Goal: Navigation & Orientation: Find specific page/section

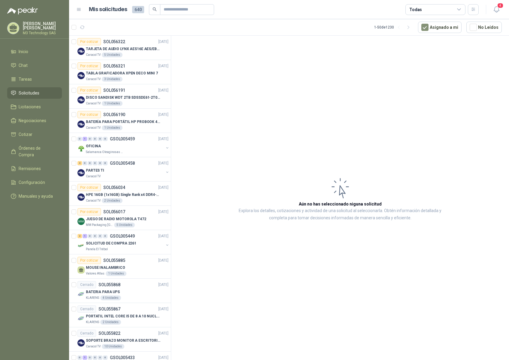
click at [42, 94] on li "Solicitudes" at bounding box center [34, 93] width 47 height 7
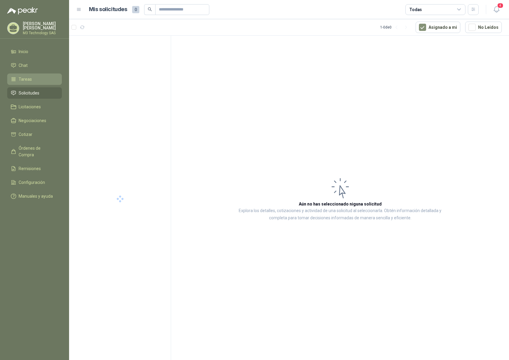
click at [35, 81] on li "Tareas" at bounding box center [34, 79] width 47 height 7
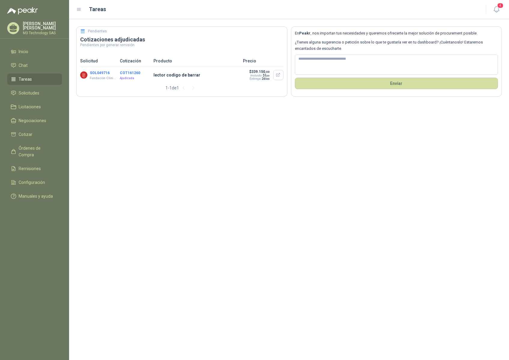
click at [39, 78] on li "Tareas" at bounding box center [34, 79] width 47 height 7
click at [41, 92] on li "Solicitudes" at bounding box center [34, 93] width 47 height 7
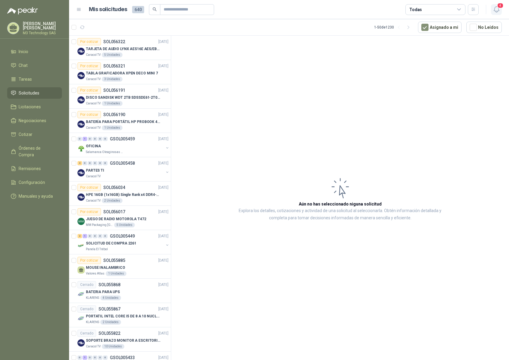
click at [494, 10] on icon "button" at bounding box center [495, 10] width 5 height 6
click at [495, 9] on icon "button" at bounding box center [496, 10] width 8 height 8
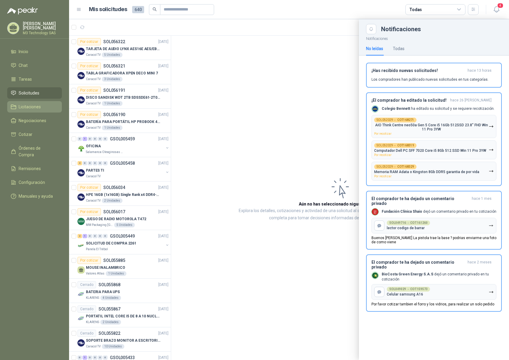
click at [36, 107] on span "Licitaciones" at bounding box center [30, 107] width 22 height 7
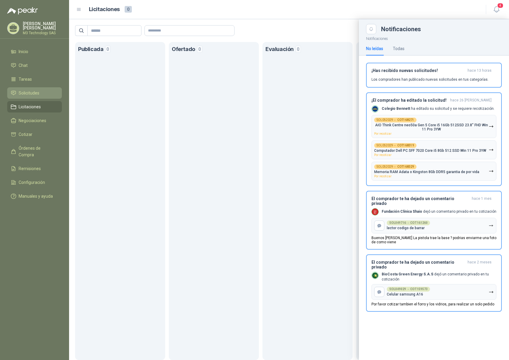
click at [40, 91] on li "Solicitudes" at bounding box center [34, 93] width 47 height 7
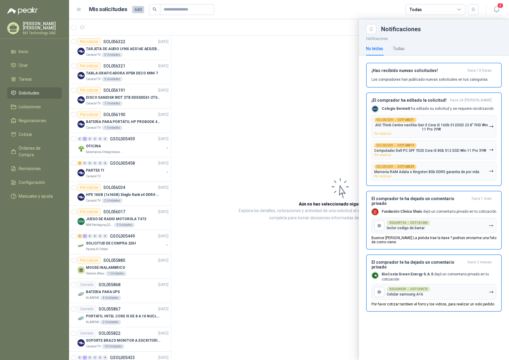
drag, startPoint x: 168, startPoint y: 114, endPoint x: 168, endPoint y: 124, distance: 10.2
click at [168, 125] on div at bounding box center [289, 189] width 440 height 341
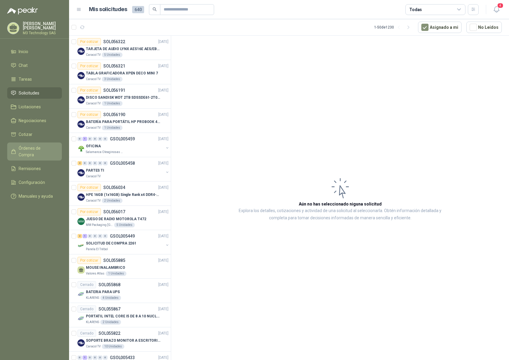
click at [49, 149] on span "Órdenes de Compra" at bounding box center [38, 151] width 38 height 13
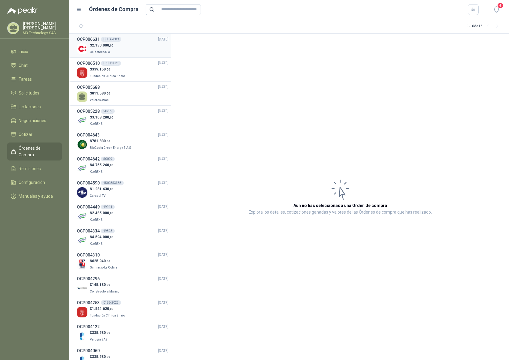
click at [118, 47] on div "$ 2.130.000 ,00 Calzatodo S.A." at bounding box center [123, 49] width 92 height 12
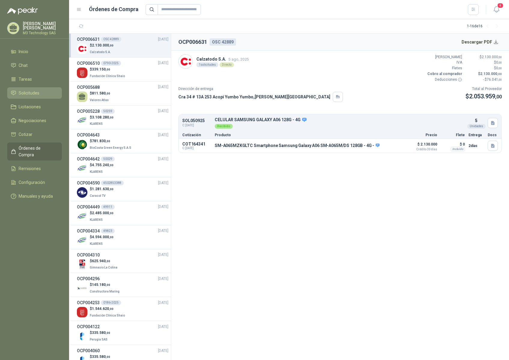
click at [38, 92] on span "Solicitudes" at bounding box center [29, 93] width 21 height 7
